Goal: Check status: Check status

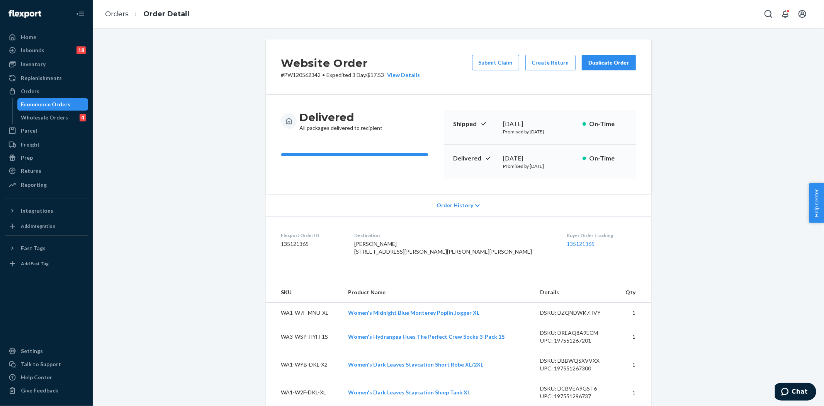
click at [44, 102] on div "Ecommerce Orders" at bounding box center [45, 104] width 49 height 8
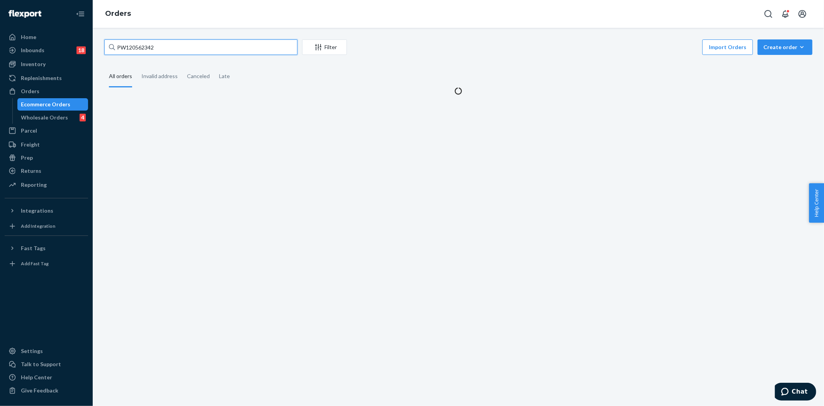
click at [209, 43] on input "PW120562342" at bounding box center [200, 46] width 193 height 15
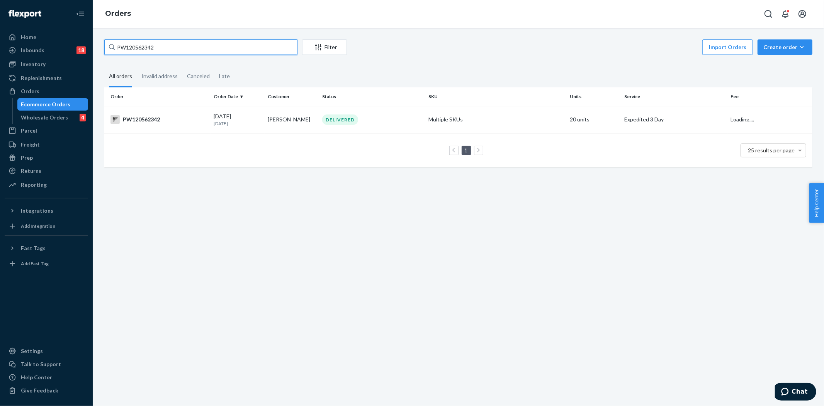
click at [207, 43] on input "PW120562342" at bounding box center [200, 46] width 193 height 15
paste input "678768"
type input "PW120678768"
click at [199, 116] on div "PW120678768" at bounding box center [159, 119] width 97 height 9
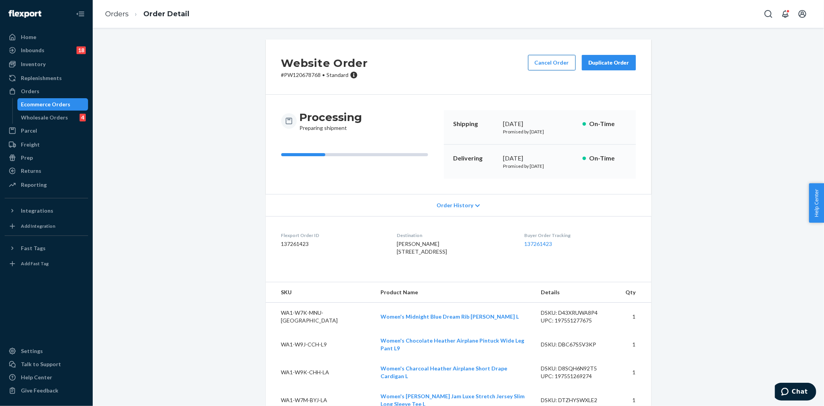
click at [558, 66] on button "Cancel Order" at bounding box center [552, 62] width 48 height 15
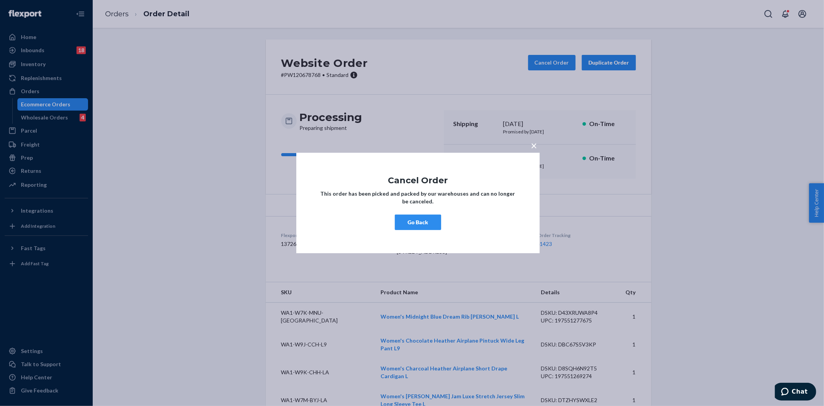
click at [430, 219] on button "Go Back" at bounding box center [418, 221] width 46 height 15
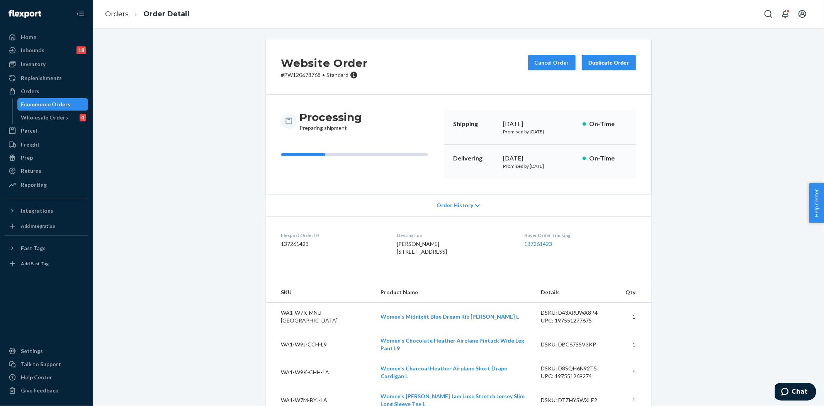
click at [199, 127] on div "Website Order # PW120678768 • Standard Cancel Order Duplicate Order Processing …" at bounding box center [459, 402] width 720 height 727
